Goal: Navigation & Orientation: Understand site structure

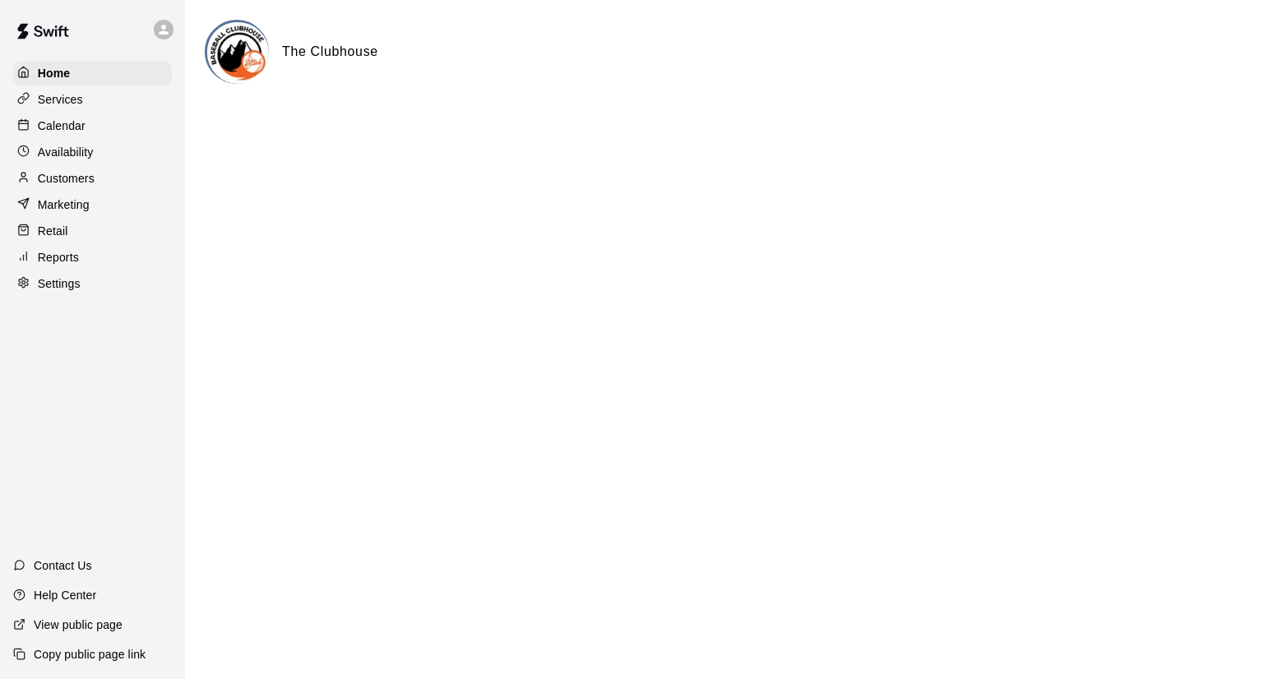
click at [289, 58] on h6 "The Clubhouse" at bounding box center [330, 51] width 96 height 21
click at [46, 104] on p "Services" at bounding box center [60, 99] width 45 height 16
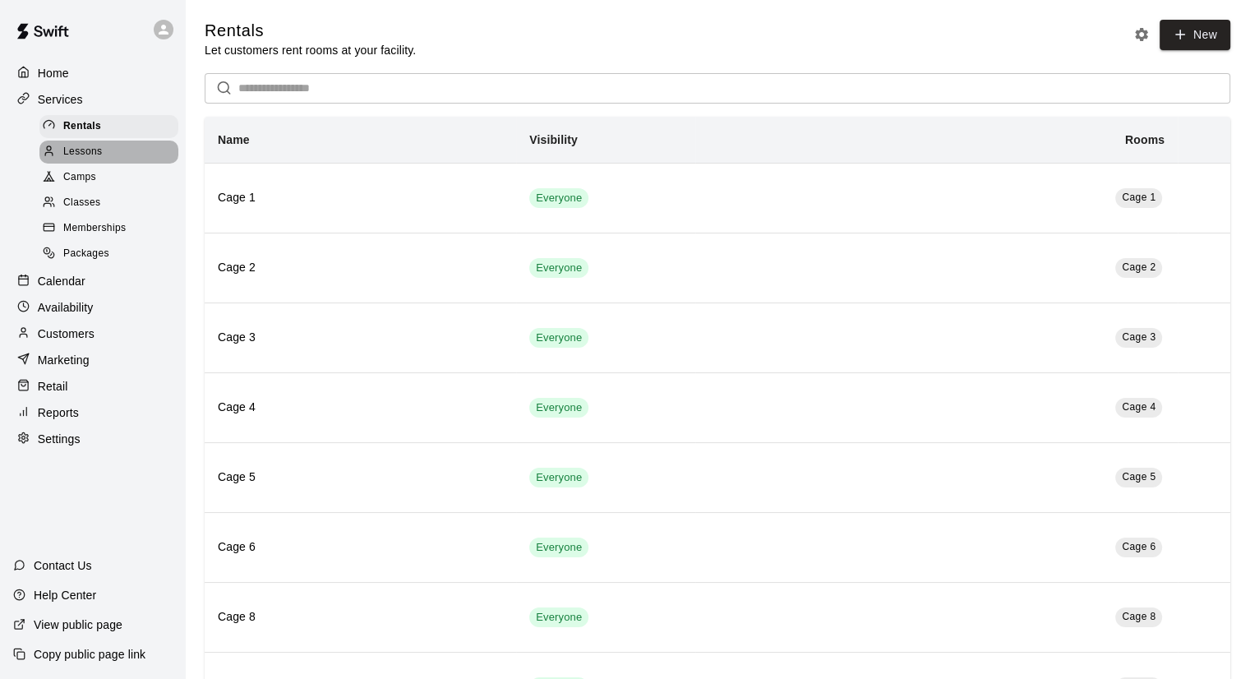
click at [88, 155] on span "Lessons" at bounding box center [82, 152] width 39 height 16
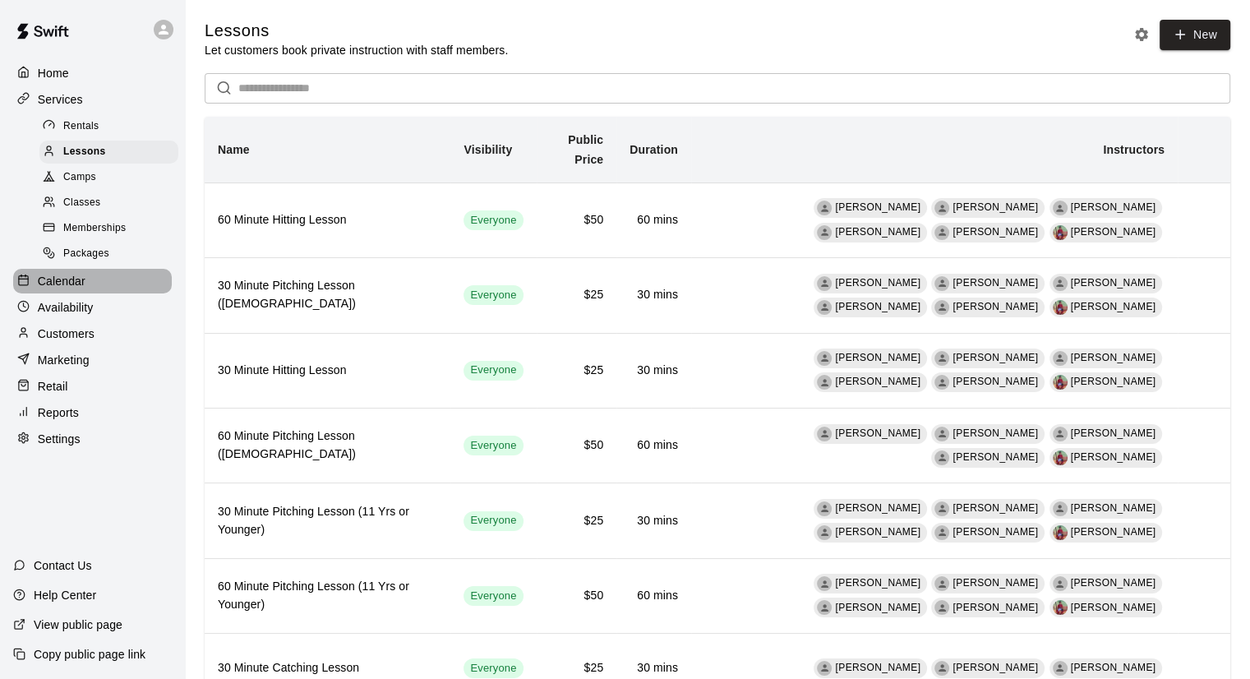
click at [62, 288] on p "Calendar" at bounding box center [62, 281] width 48 height 16
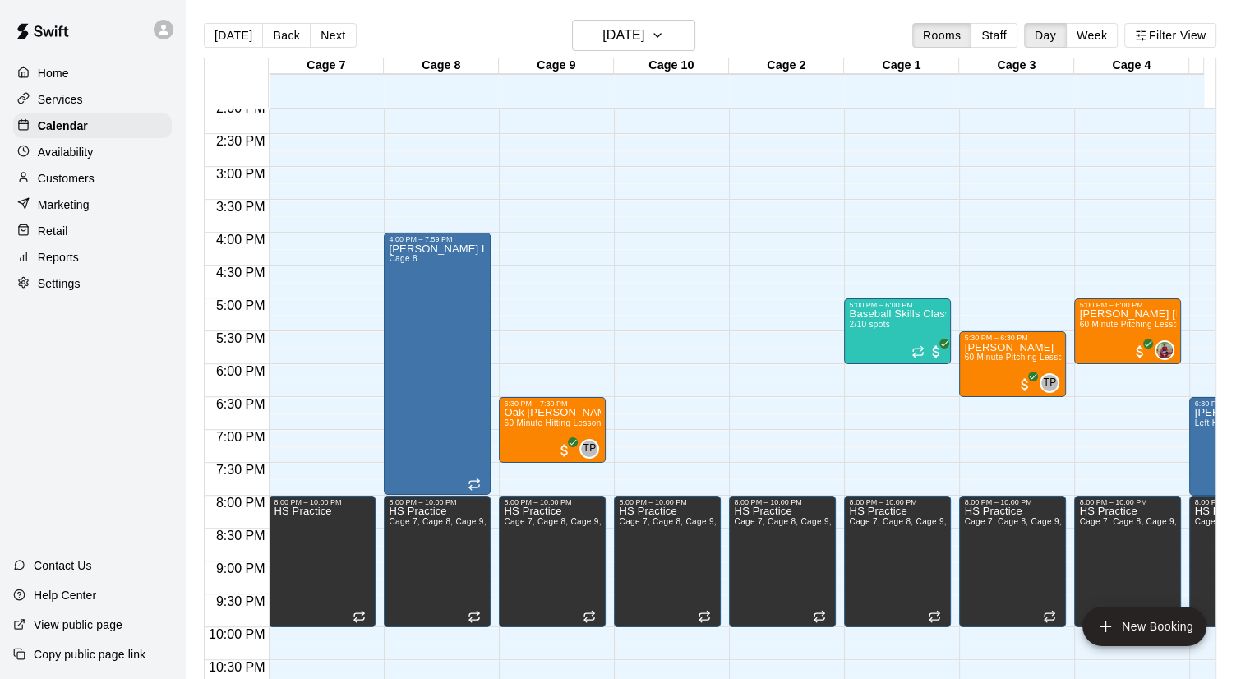
scroll to position [951, 0]
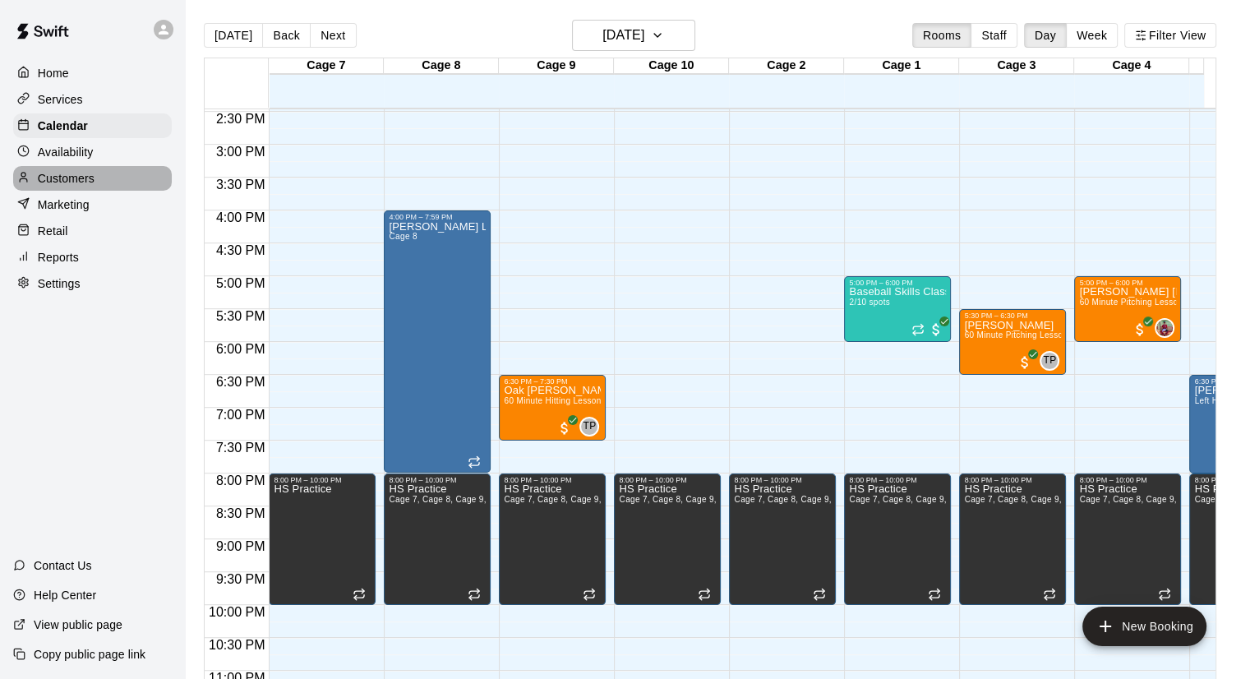
click at [68, 179] on p "Customers" at bounding box center [66, 178] width 57 height 16
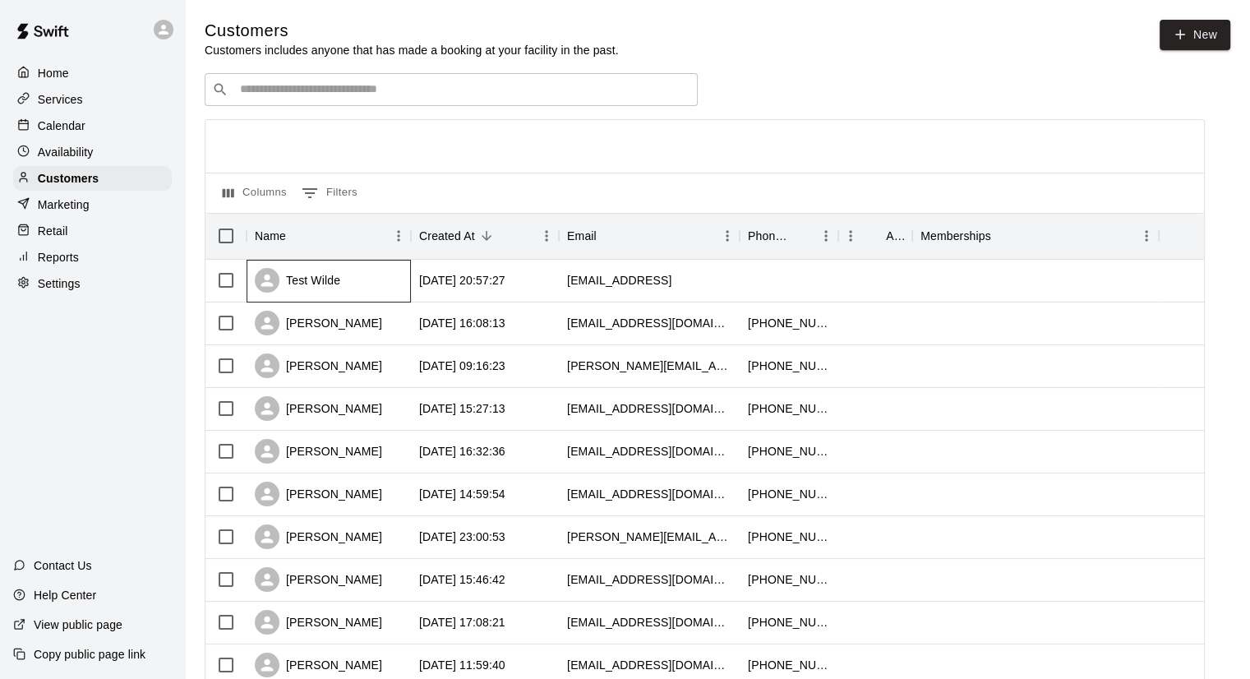
click at [333, 286] on div "Test Wilde" at bounding box center [297, 280] width 85 height 25
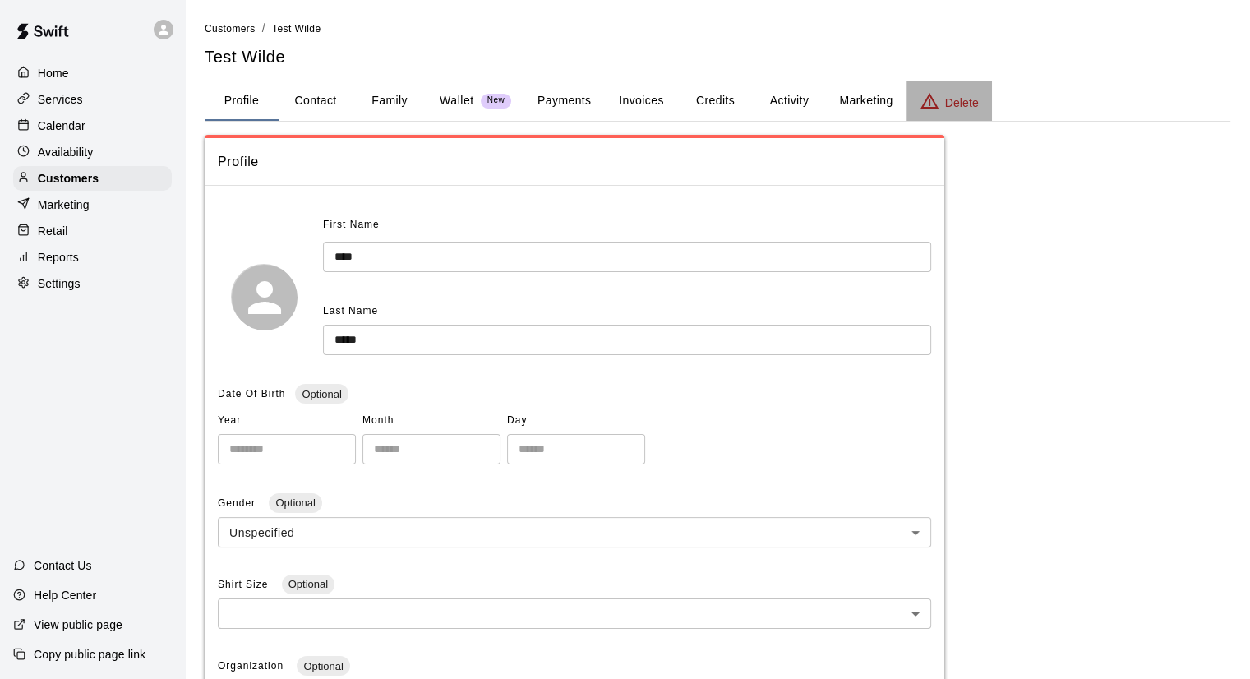
click at [960, 101] on p "Delete" at bounding box center [962, 103] width 34 height 16
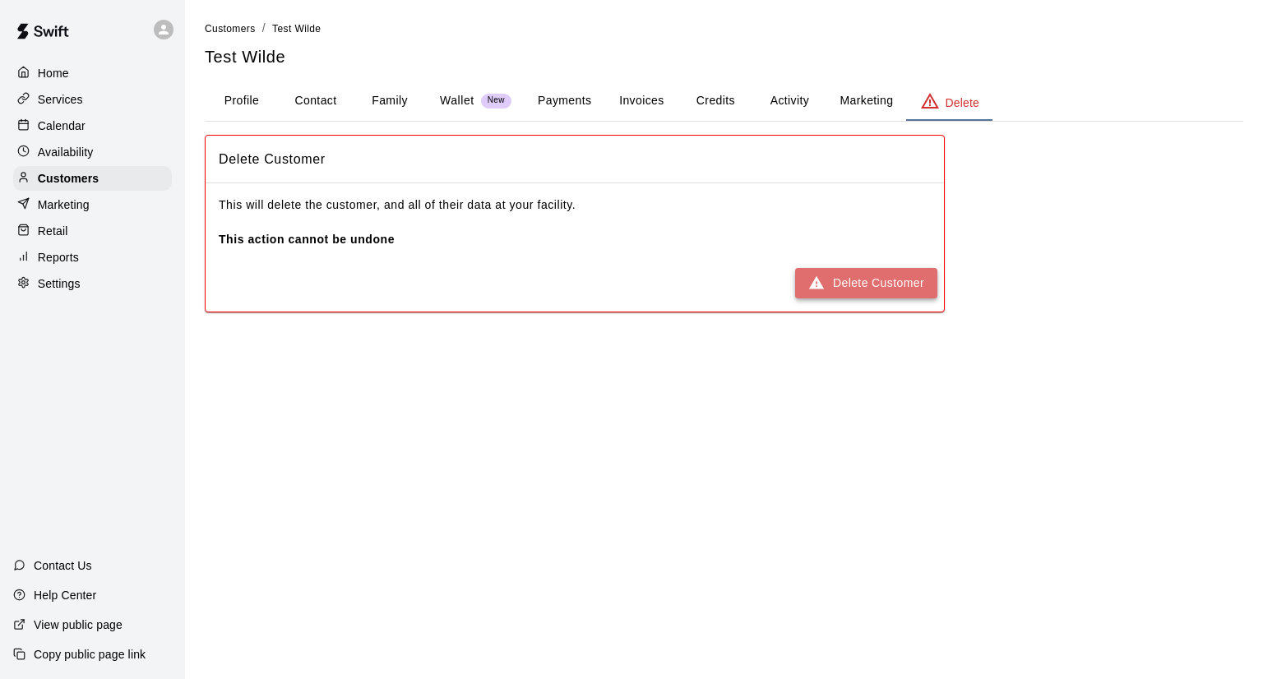
click at [836, 279] on button "Delete Customer" at bounding box center [866, 283] width 142 height 30
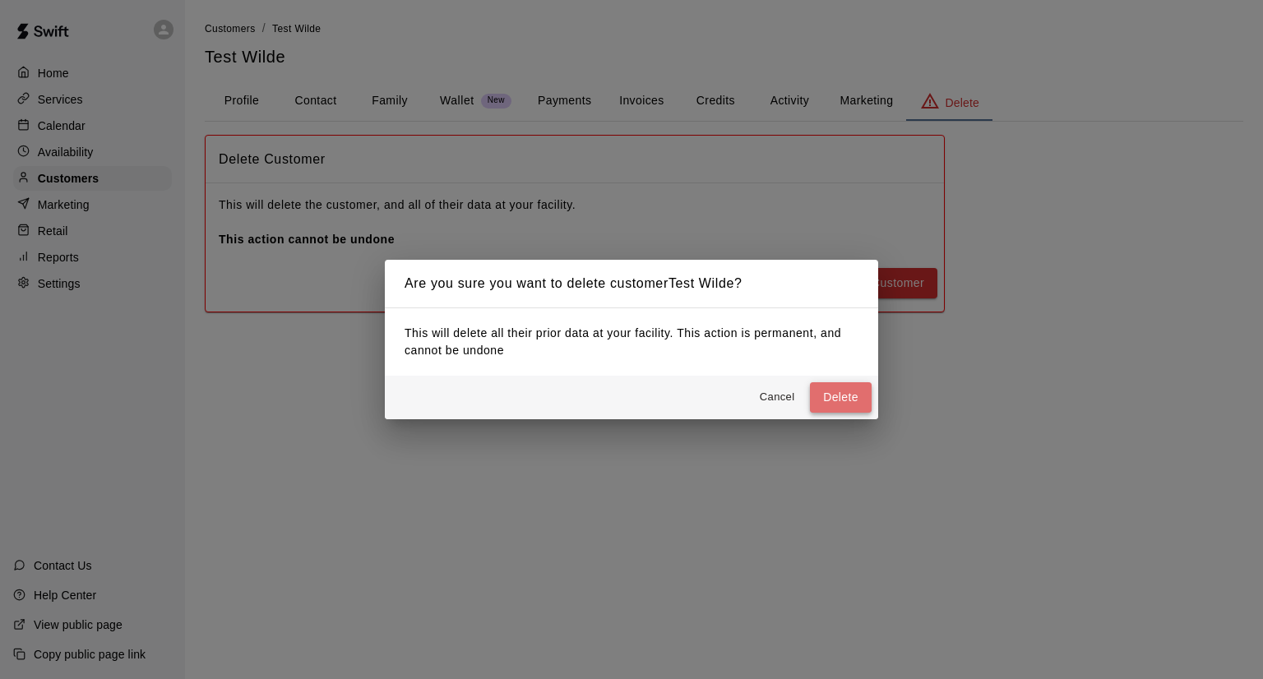
click at [828, 395] on button "Delete" at bounding box center [841, 397] width 62 height 30
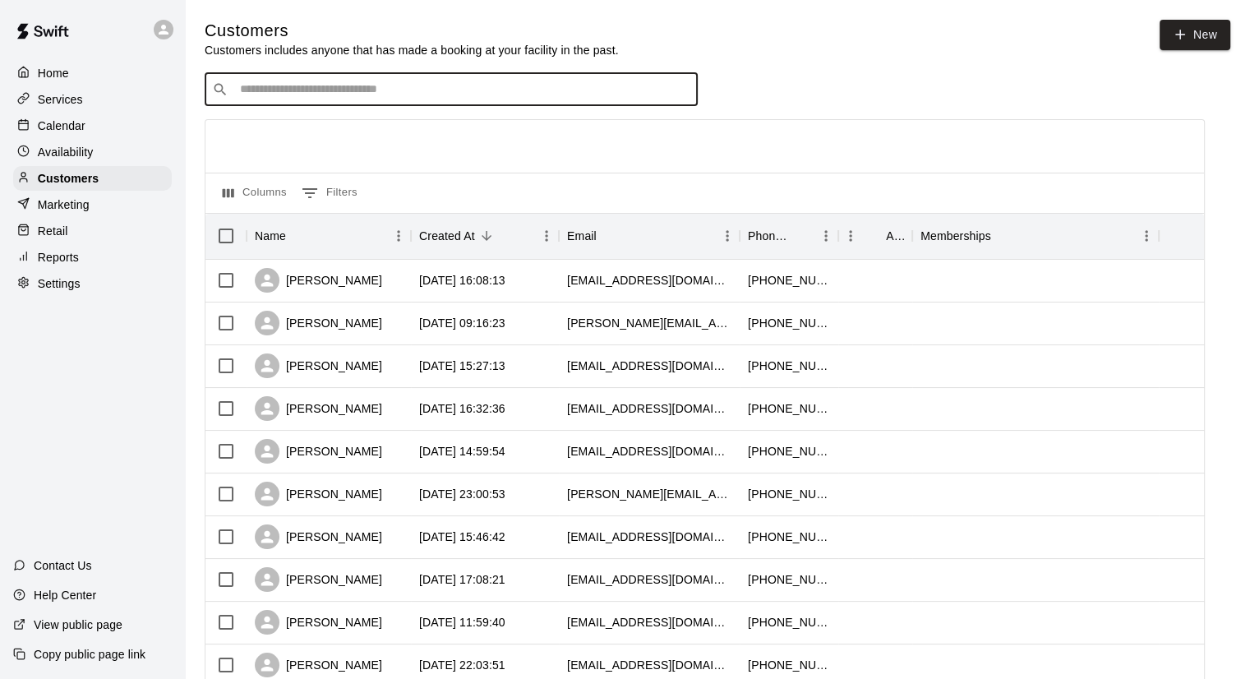
click at [321, 98] on input "Search customers by name or email" at bounding box center [462, 89] width 455 height 16
type input "*"
click at [339, 93] on input "******" at bounding box center [450, 89] width 431 height 16
type input "******"
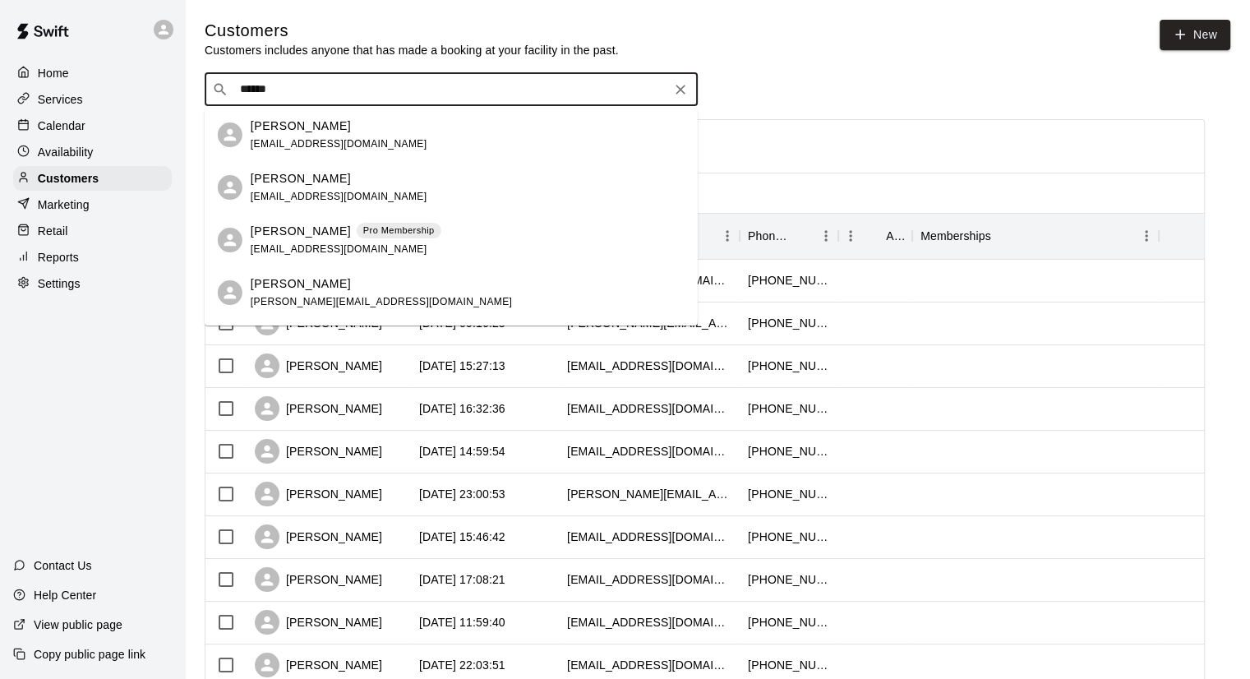
click at [287, 233] on p "[PERSON_NAME]" at bounding box center [301, 231] width 100 height 17
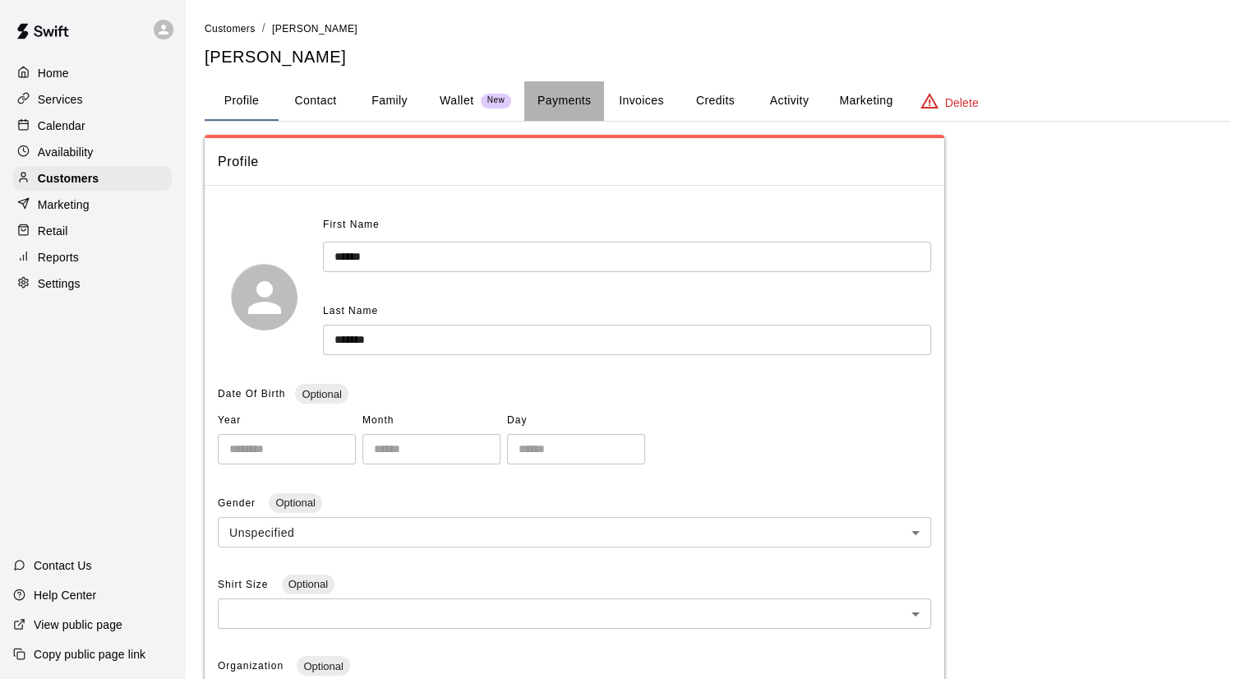
click at [569, 99] on button "Payments" at bounding box center [564, 100] width 80 height 39
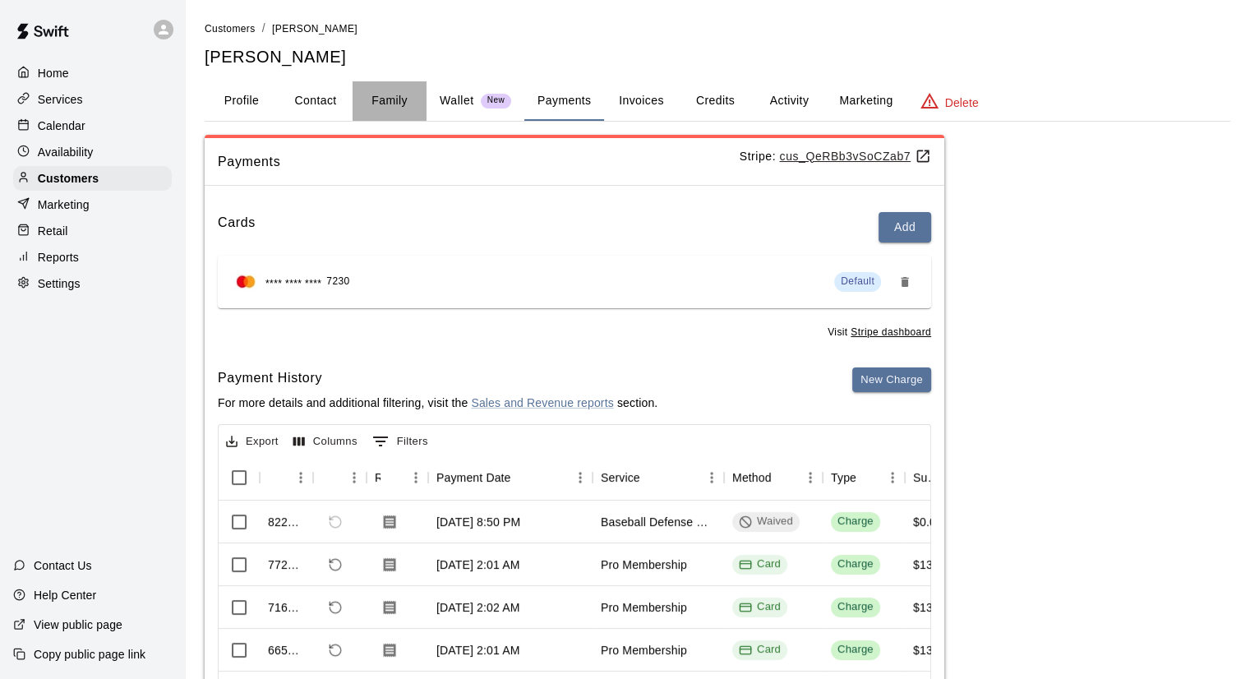
click at [384, 101] on button "Family" at bounding box center [390, 100] width 74 height 39
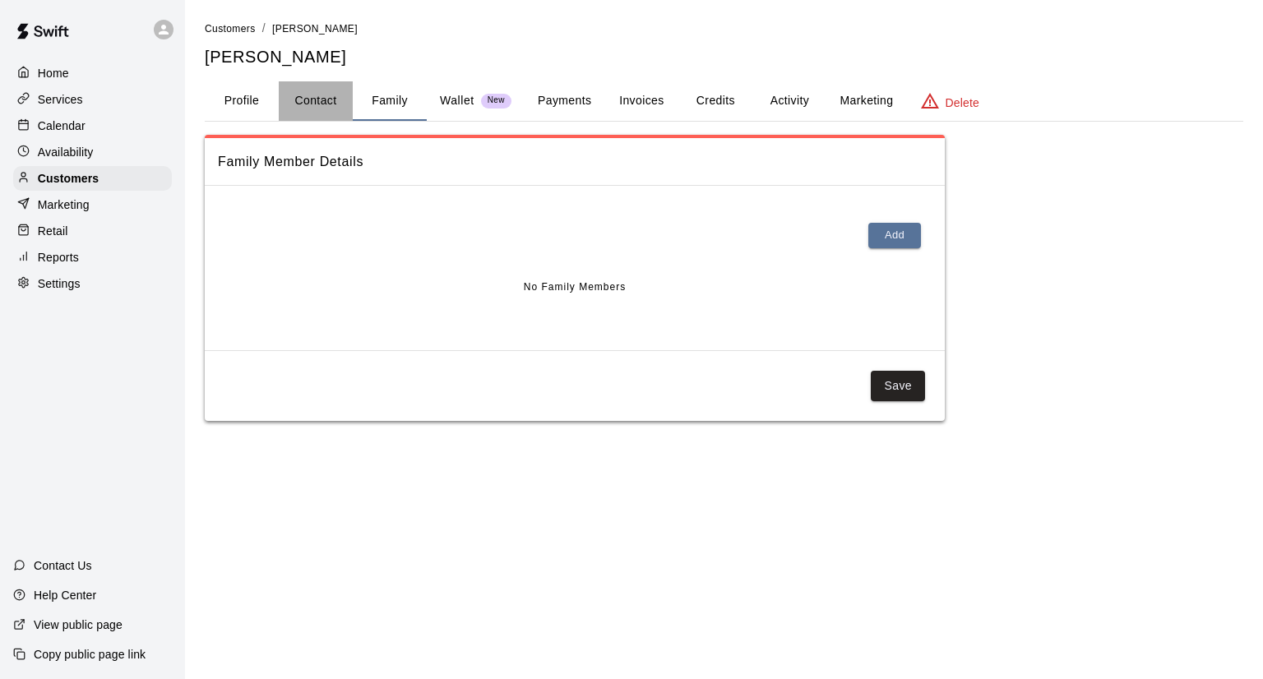
click at [329, 95] on button "Contact" at bounding box center [316, 100] width 74 height 39
select select "**"
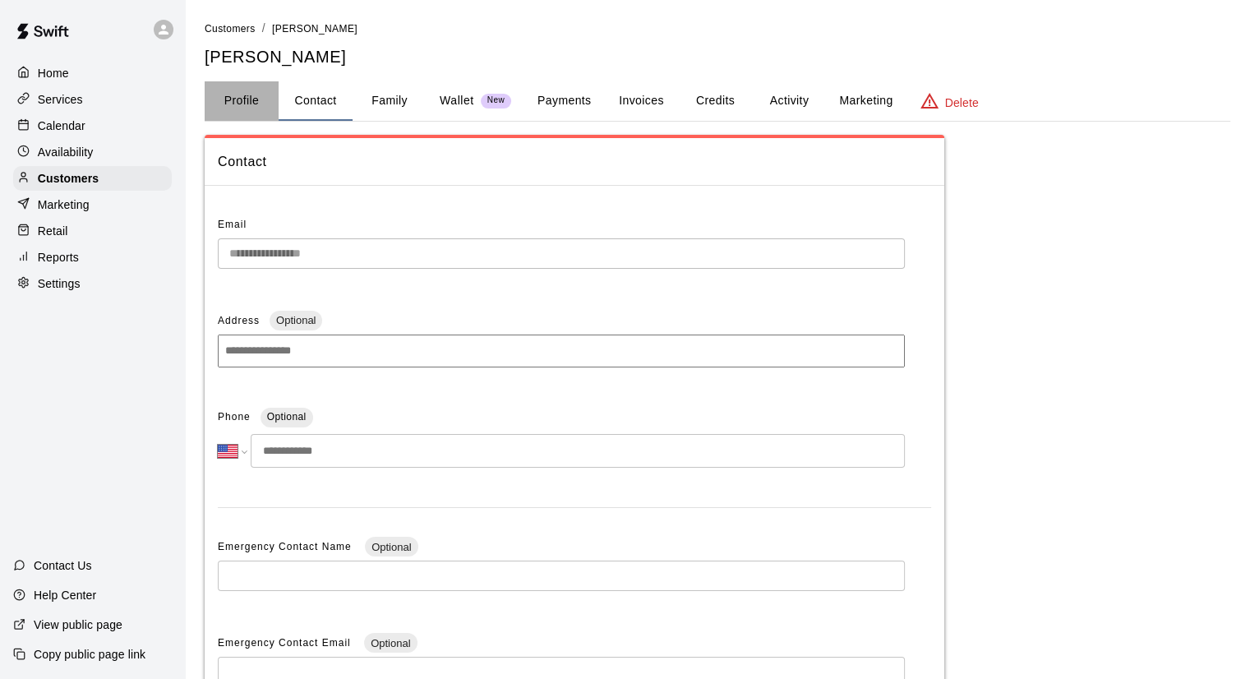
click at [236, 94] on button "Profile" at bounding box center [242, 100] width 74 height 39
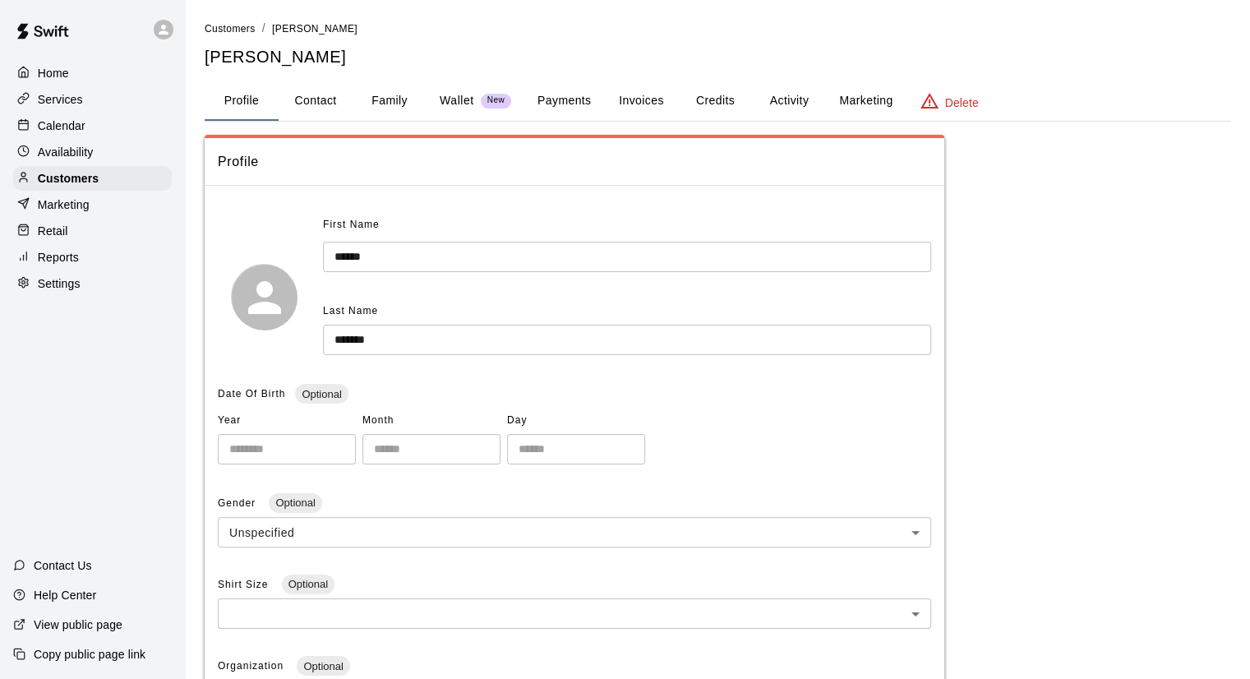
click at [641, 104] on button "Invoices" at bounding box center [641, 100] width 74 height 39
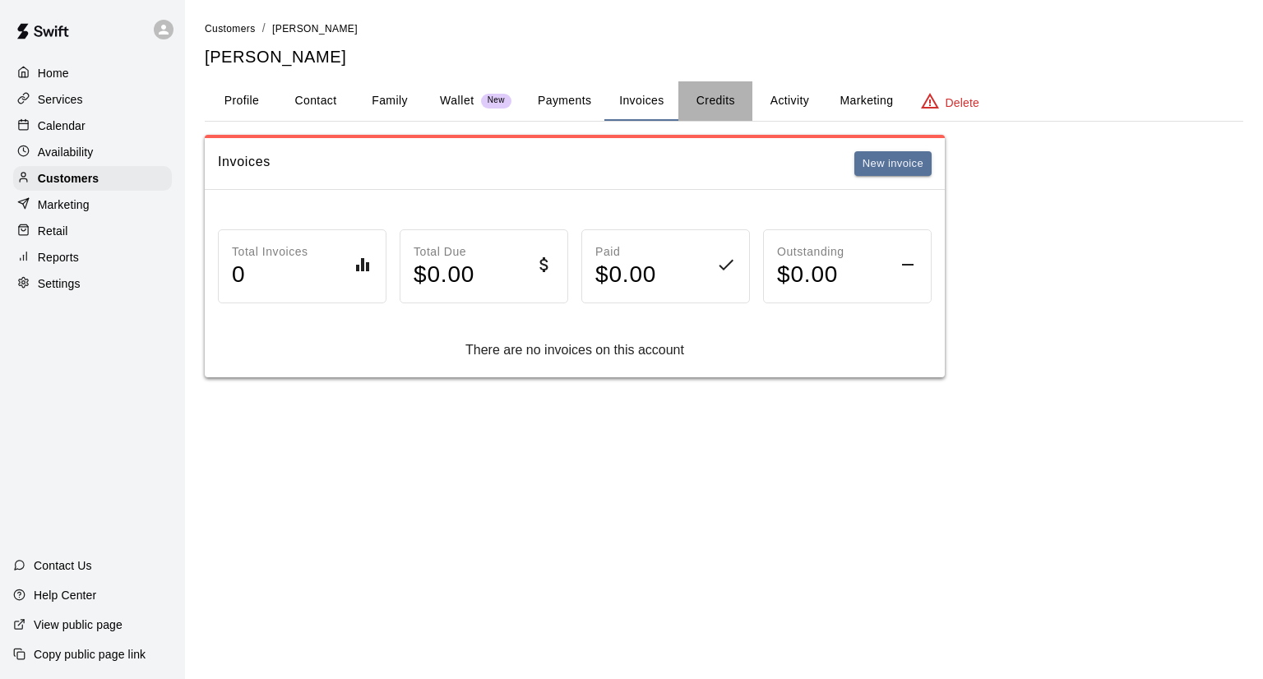
click at [716, 95] on button "Credits" at bounding box center [715, 100] width 74 height 39
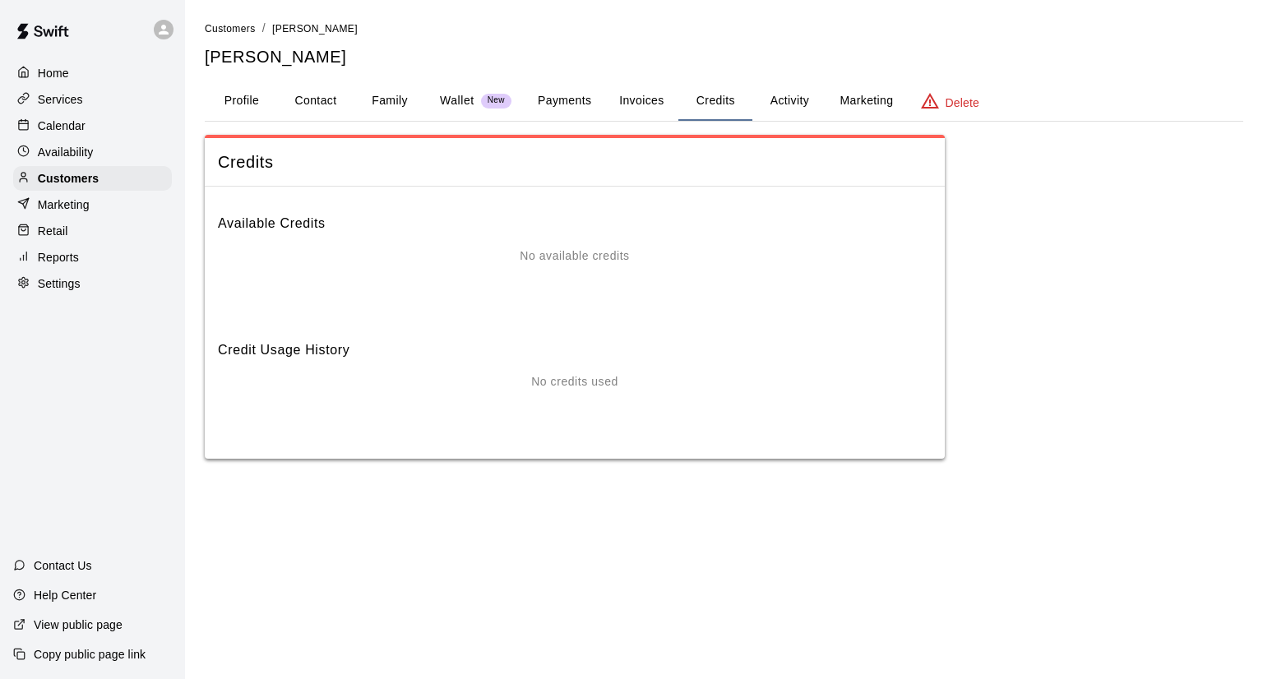
click at [781, 94] on button "Activity" at bounding box center [789, 100] width 74 height 39
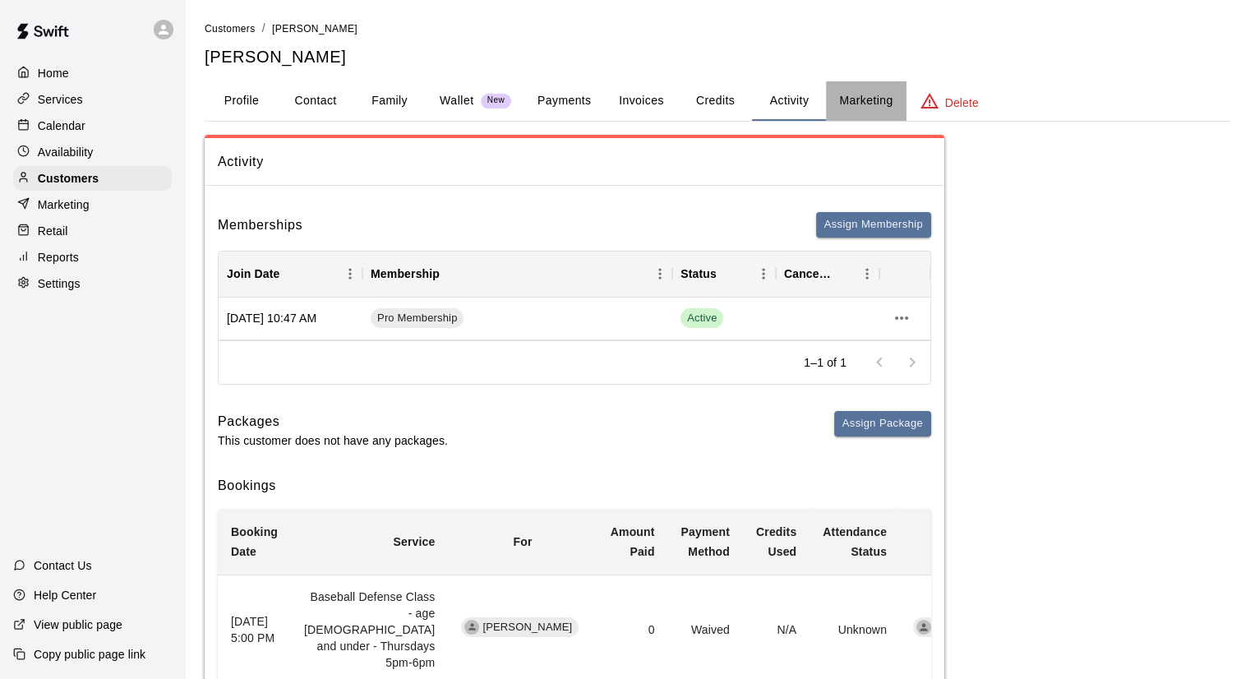
click at [868, 100] on button "Marketing" at bounding box center [866, 100] width 80 height 39
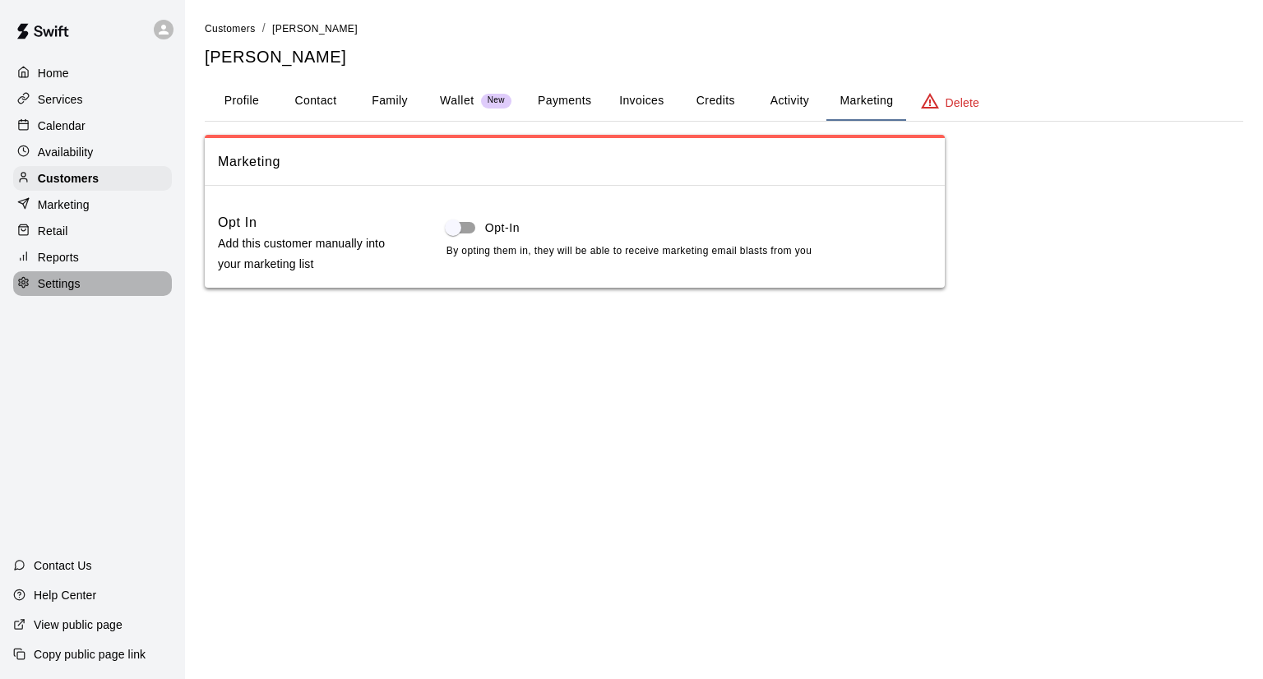
click at [62, 292] on p "Settings" at bounding box center [59, 283] width 43 height 16
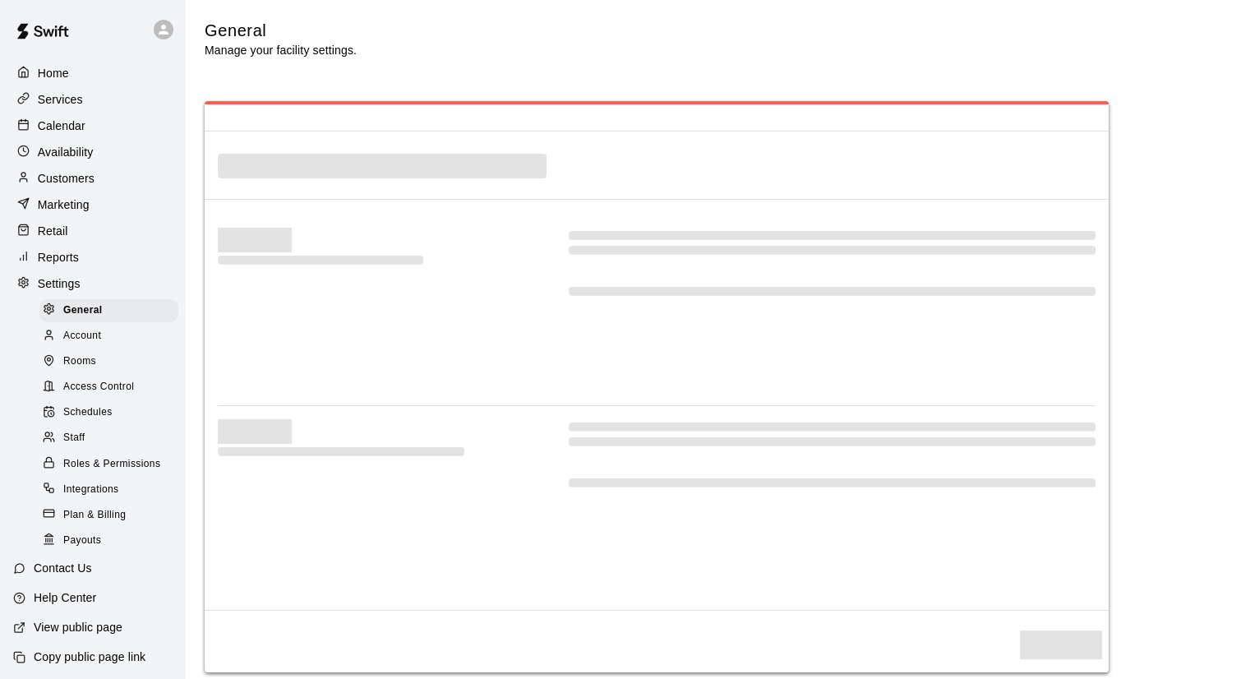
select select "**"
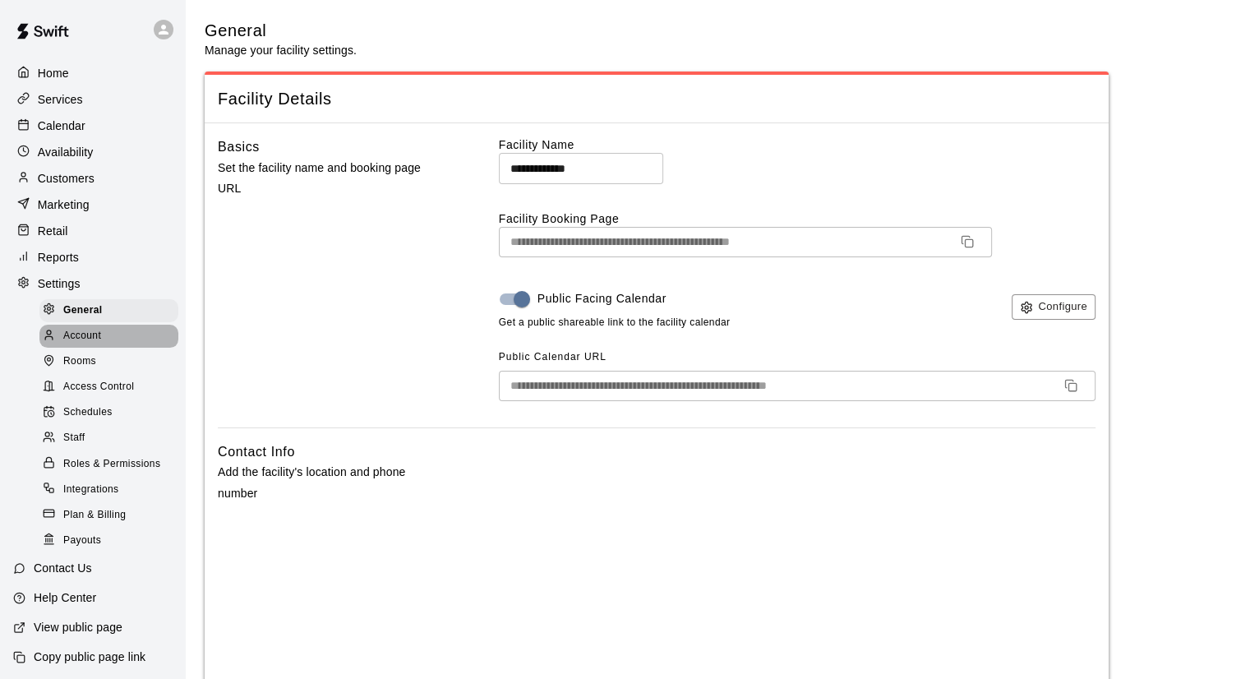
click at [108, 345] on div "Account" at bounding box center [108, 336] width 139 height 23
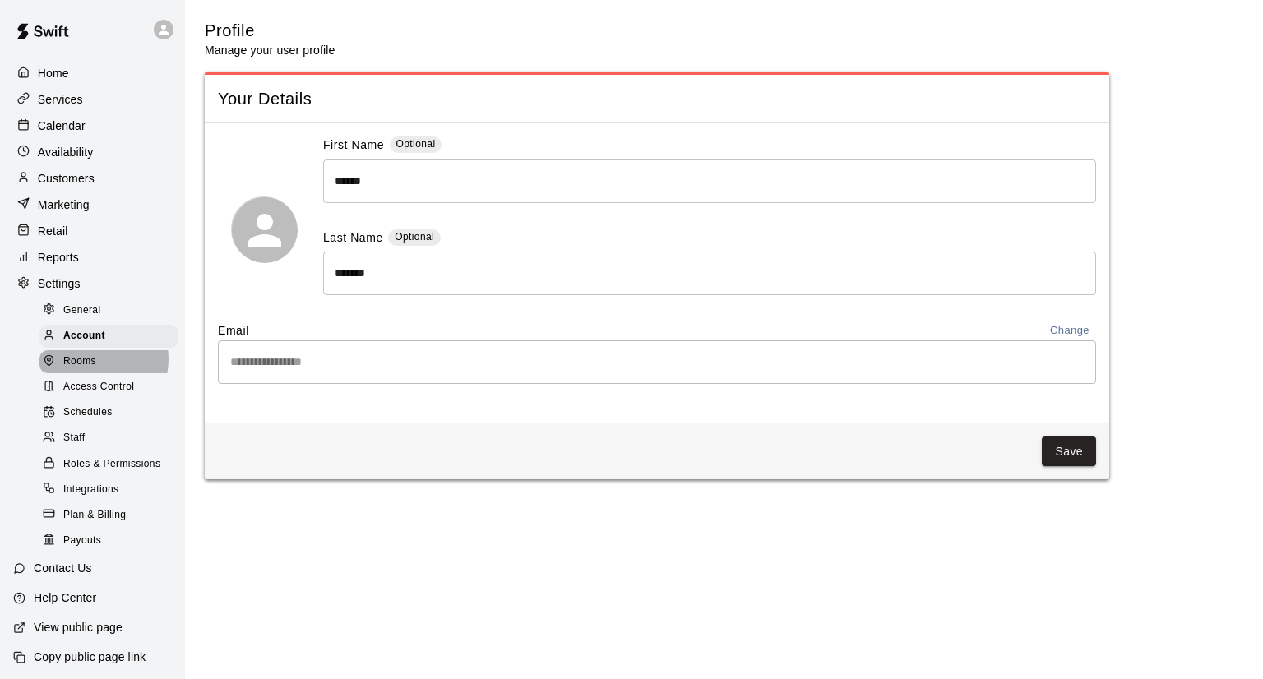
click at [95, 370] on span "Rooms" at bounding box center [79, 361] width 33 height 16
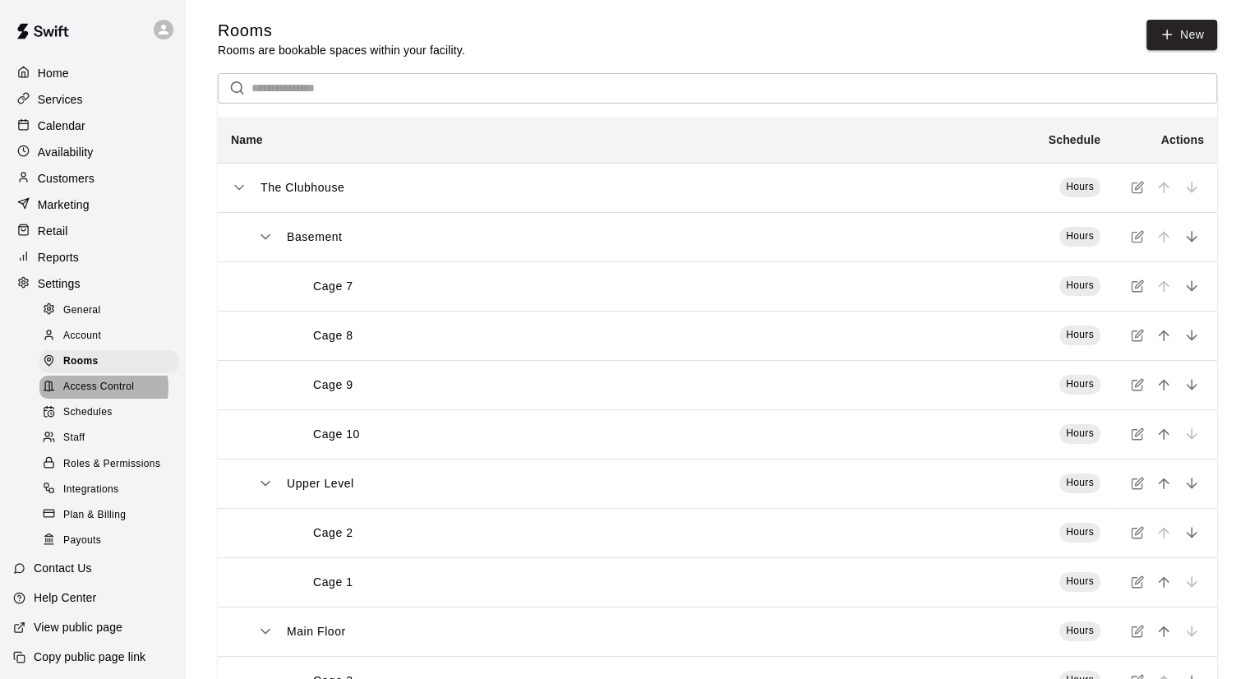
click at [95, 395] on span "Access Control" at bounding box center [98, 387] width 71 height 16
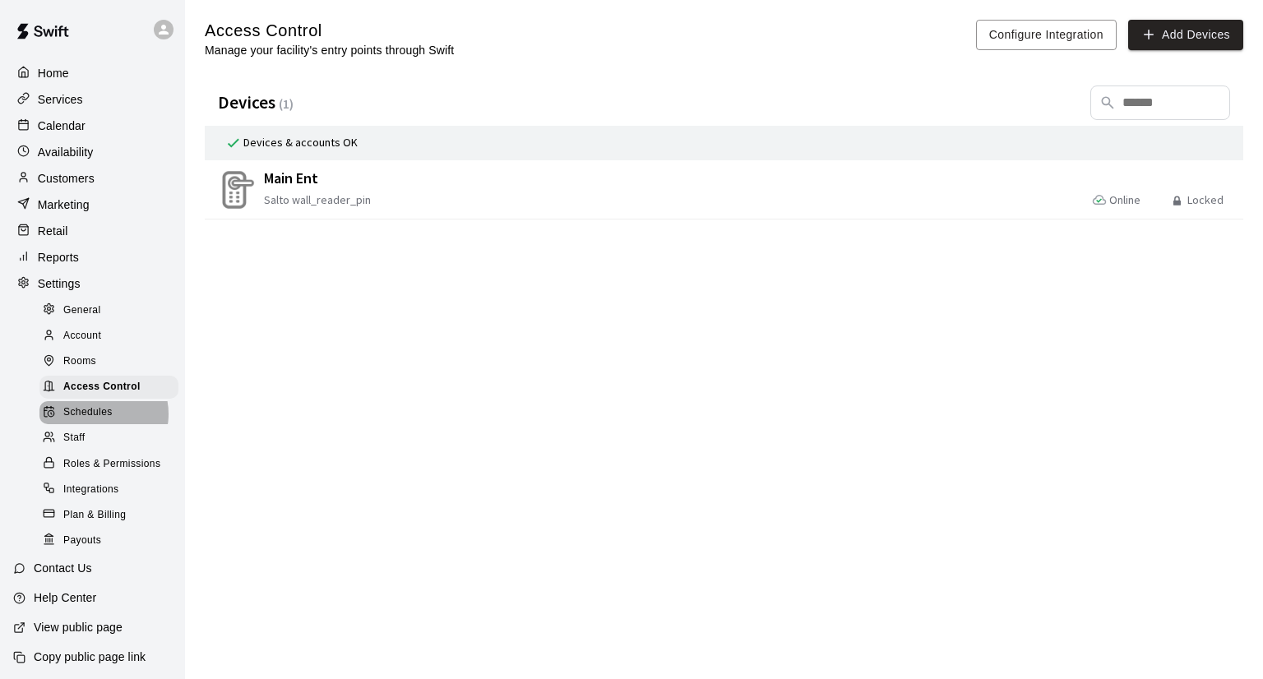
click at [97, 421] on span "Schedules" at bounding box center [87, 412] width 49 height 16
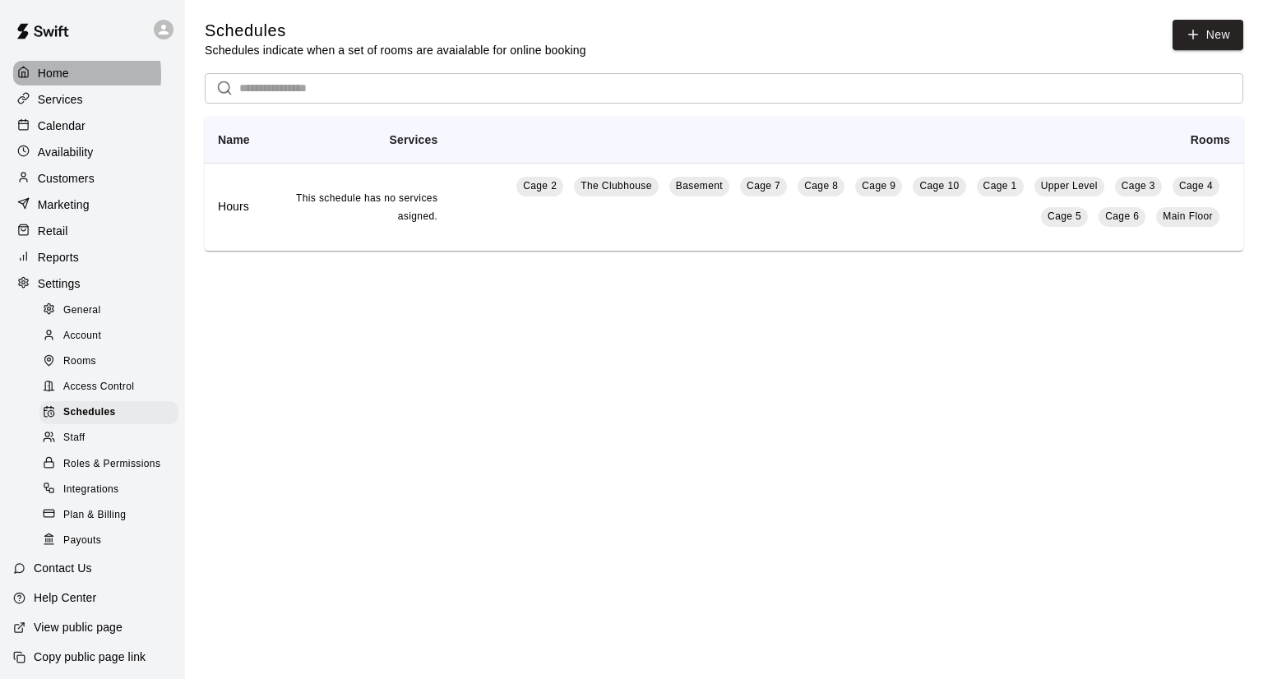
click at [56, 74] on p "Home" at bounding box center [53, 73] width 31 height 16
